Goal: Transaction & Acquisition: Purchase product/service

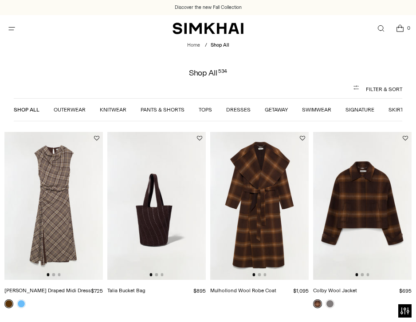
click at [233, 111] on link "Dresses" at bounding box center [238, 109] width 24 height 6
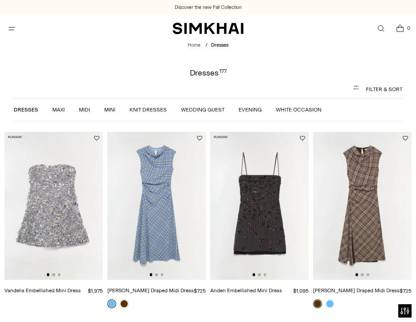
click at [357, 87] on icon "button" at bounding box center [358, 89] width 11 height 11
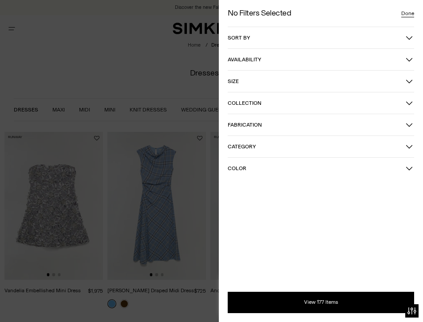
click at [235, 166] on span "Color" at bounding box center [317, 168] width 178 height 6
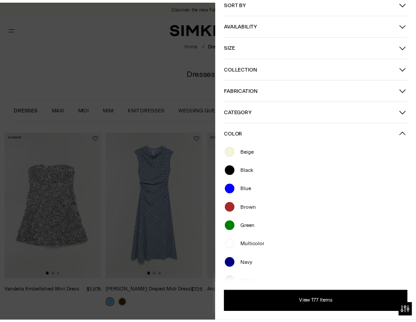
scroll to position [35, 0]
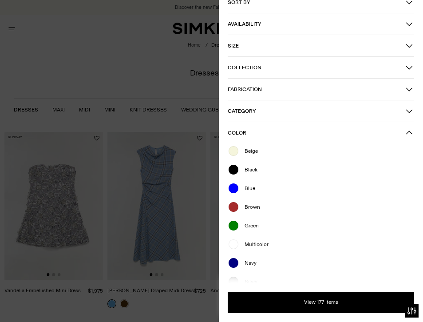
click at [131, 65] on div at bounding box center [211, 161] width 423 height 322
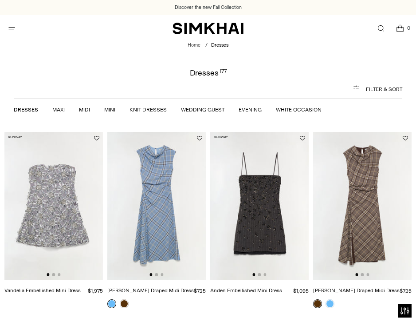
click at [281, 109] on link "White Occasion" at bounding box center [299, 109] width 46 height 6
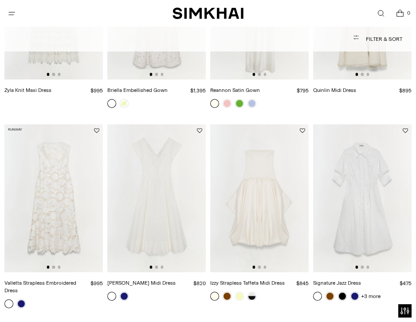
scroll to position [177, 0]
